Goal: Information Seeking & Learning: Learn about a topic

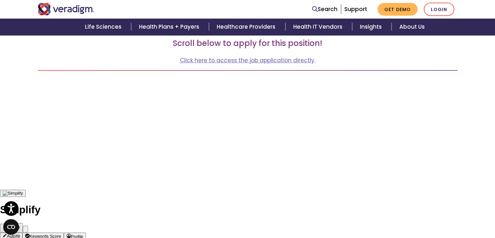
click at [73, 8] on img "Veradigm logo" at bounding box center [66, 9] width 57 height 12
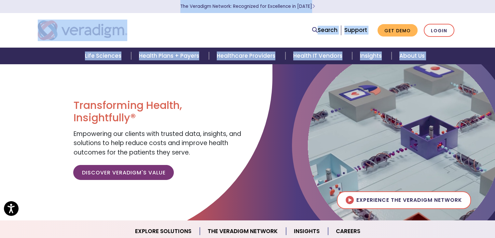
click at [5, 0] on html "Press Alt+1 for screen-reader mode, Alt+0 to cancel Accessibility Screen-Reader…" at bounding box center [247, 119] width 495 height 238
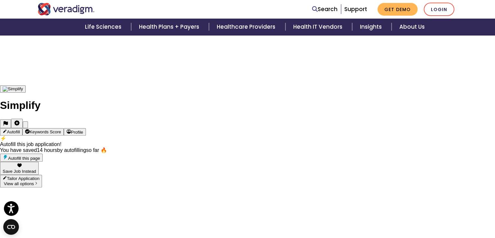
scroll to position [226, 0]
